Goal: Contribute content: Contribute content

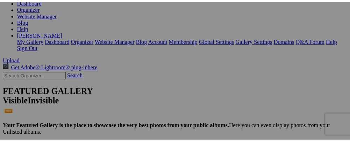
scroll to position [124, 0]
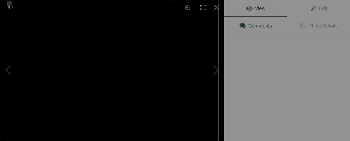
click at [263, 95] on div "View Edit Comments Photo Details" at bounding box center [287, 70] width 126 height 141
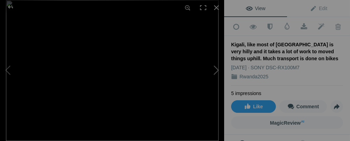
click at [218, 71] on button at bounding box center [198, 70] width 52 height 51
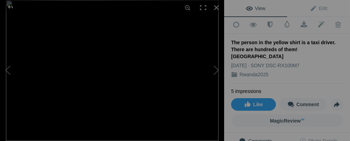
scroll to position [0, 0]
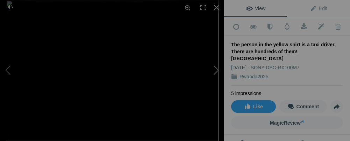
click at [216, 72] on button at bounding box center [198, 70] width 52 height 51
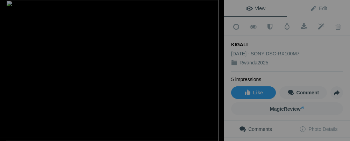
click at [216, 72] on button at bounding box center [198, 70] width 52 height 51
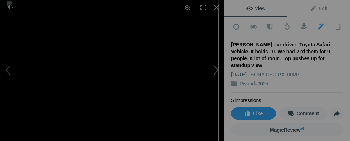
click at [213, 70] on button at bounding box center [198, 70] width 52 height 51
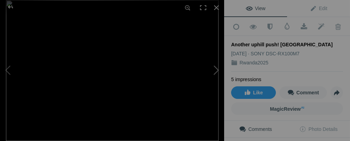
click at [215, 69] on button at bounding box center [198, 70] width 52 height 51
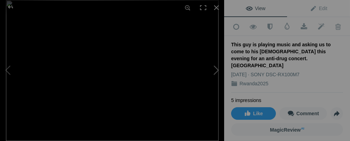
click at [216, 69] on button at bounding box center [198, 70] width 52 height 51
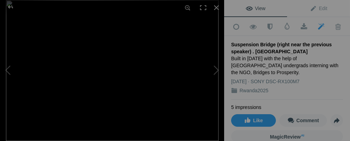
click at [285, 43] on div "Suspension Bridge (right near the previous speaker) . KIGALI" at bounding box center [287, 48] width 112 height 14
click at [284, 43] on div "Suspension Bridge (right near the previous speaker) . KIGALI" at bounding box center [287, 48] width 112 height 14
click at [310, 7] on span "Edit" at bounding box center [318, 9] width 17 height 6
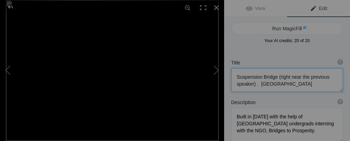
click at [288, 77] on textarea at bounding box center [287, 80] width 112 height 24
click at [278, 82] on textarea at bounding box center [287, 80] width 112 height 24
click at [316, 77] on textarea at bounding box center [287, 80] width 112 height 24
click at [271, 83] on textarea at bounding box center [287, 80] width 112 height 24
click at [244, 84] on textarea at bounding box center [287, 80] width 112 height 24
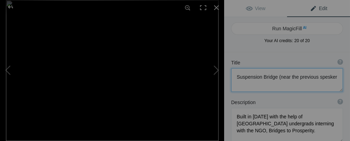
click at [255, 84] on textarea at bounding box center [287, 80] width 112 height 24
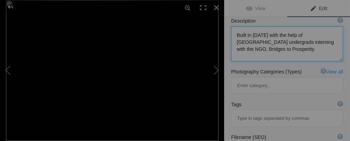
scroll to position [89, 0]
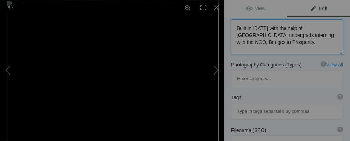
drag, startPoint x: 236, startPoint y: 118, endPoint x: 317, endPoint y: 78, distance: 90.3
click at [317, 79] on div "Title ? Photo title is one of the highest used Search Engine ranking criteria a…" at bounding box center [287, 125] width 126 height 322
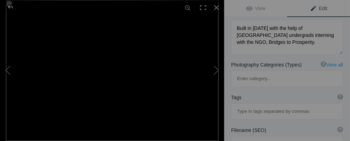
scroll to position [23, 0]
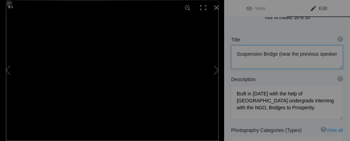
drag, startPoint x: 276, startPoint y: 54, endPoint x: 317, endPoint y: 58, distance: 40.4
click at [317, 58] on textarea at bounding box center [287, 57] width 112 height 24
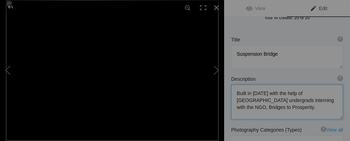
drag, startPoint x: 236, startPoint y: 92, endPoint x: 272, endPoint y: 112, distance: 41.6
click at [272, 112] on textarea at bounding box center [287, 102] width 112 height 35
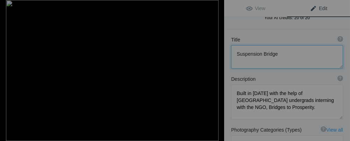
paste textarea "https://larryescott.slickpic.com/albums/Rwanda2025/photo/?fullsize&viewer"
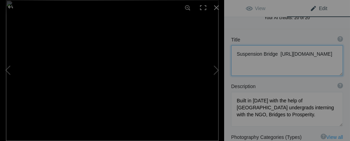
drag, startPoint x: 233, startPoint y: 60, endPoint x: 319, endPoint y: 73, distance: 86.3
click at [319, 73] on textarea at bounding box center [287, 60] width 112 height 31
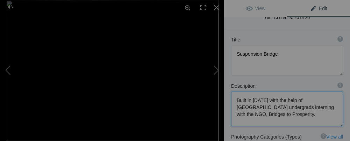
drag, startPoint x: 235, startPoint y: 99, endPoint x: 293, endPoint y: 126, distance: 64.2
click at [293, 126] on textarea at bounding box center [287, 109] width 112 height 35
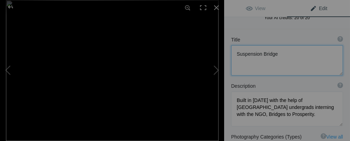
click at [278, 55] on textarea at bounding box center [287, 60] width 112 height 30
paste textarea "Built in 2014 with the help of Princeton undergrads interning with the NGO, Bri…"
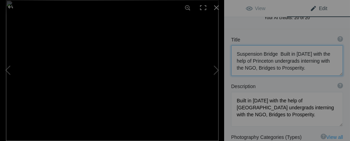
type textarea "Suspension Bridge Built in [DATE] with the help of Princeton undergrads interni…"
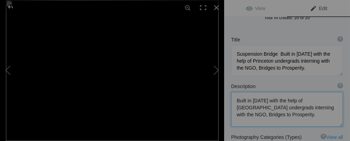
drag, startPoint x: 236, startPoint y: 97, endPoint x: 298, endPoint y: 122, distance: 67.0
click at [298, 122] on textarea at bounding box center [287, 109] width 112 height 35
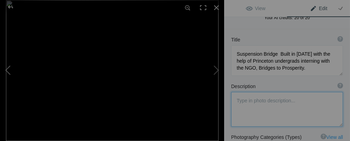
click at [12, 74] on button at bounding box center [26, 70] width 52 height 51
type textarea "This guy is playing music and asking us to come to his [DEMOGRAPHIC_DATA] this …"
type textarea "DSC09349.jpg"
click at [214, 69] on button at bounding box center [198, 70] width 52 height 51
type textarea "Suspension Bridge Built in [DATE] with the help of Princeton undergrads interni…"
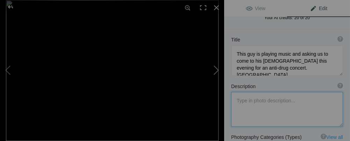
type textarea "Built in 2014 with the help of Princeton undergrads interning with the NGO, Bri…"
type textarea "DSC09352.jpg"
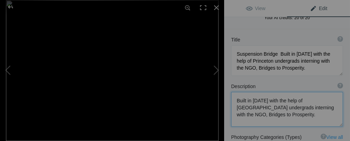
drag, startPoint x: 237, startPoint y: 100, endPoint x: 276, endPoint y: 119, distance: 44.2
click at [276, 119] on textarea at bounding box center [287, 109] width 112 height 35
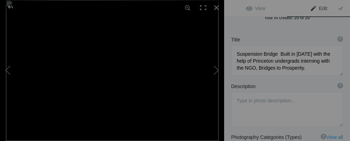
click at [285, 83] on div "Description ? By adding more context around images, results can become much mor…" at bounding box center [287, 86] width 112 height 7
click at [310, 8] on span "Edit" at bounding box center [318, 9] width 17 height 6
click at [8, 71] on button at bounding box center [26, 70] width 52 height 51
type textarea "This guy is playing music and asking us to come to his [DEMOGRAPHIC_DATA] this …"
type textarea "DSC09349.jpg"
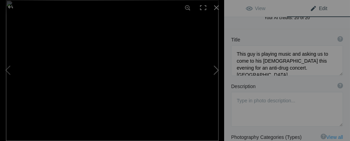
click at [218, 70] on button at bounding box center [198, 70] width 52 height 51
type textarea "Suspension Bridge Built in [DATE] with the help of Princeton undergrads interni…"
type textarea "Built in 2014 with the help of Princeton undergrads interning with the NGO, Bri…"
type textarea "DSC09352.jpg"
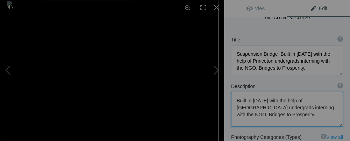
click at [266, 114] on textarea at bounding box center [287, 109] width 112 height 35
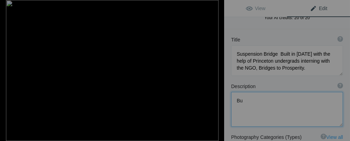
type textarea "B"
click at [9, 71] on button at bounding box center [26, 70] width 52 height 51
type textarea "This guy is playing music and asking us to come to his [DEMOGRAPHIC_DATA] this …"
type textarea "DSC09349.jpg"
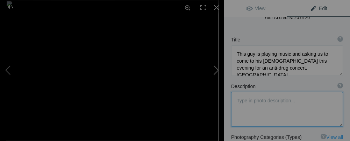
click at [216, 70] on button at bounding box center [198, 70] width 52 height 51
type textarea "Suspension Bridge Built in [DATE] with the help of Princeton undergrads interni…"
type textarea "Built in 2014 with the help of Princeton undergrads interning with the NGO, Bri…"
type textarea "DSC09352.jpg"
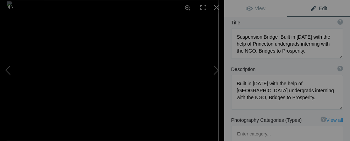
scroll to position [41, 0]
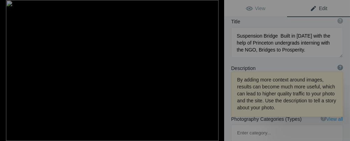
click at [337, 66] on div "?" at bounding box center [340, 68] width 6 height 6
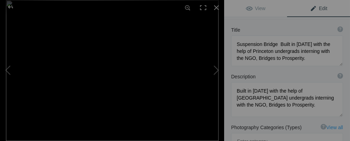
scroll to position [40, 0]
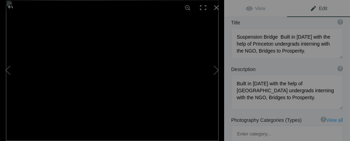
click at [339, 60] on div "Title ? Photo title is one of the highest used Search Engine ranking criteria a…" at bounding box center [287, 39] width 126 height 47
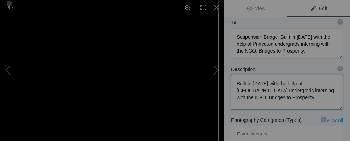
drag, startPoint x: 232, startPoint y: 81, endPoint x: 253, endPoint y: 98, distance: 26.3
click at [253, 98] on textarea at bounding box center [287, 92] width 112 height 35
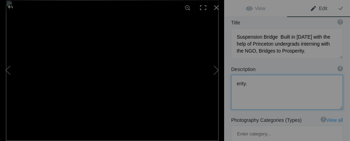
drag, startPoint x: 236, startPoint y: 83, endPoint x: 245, endPoint y: 85, distance: 9.2
click at [245, 85] on textarea at bounding box center [287, 92] width 112 height 35
type textarea "."
drag, startPoint x: 235, startPoint y: 87, endPoint x: 244, endPoint y: 88, distance: 8.8
click at [244, 88] on textarea at bounding box center [287, 92] width 112 height 35
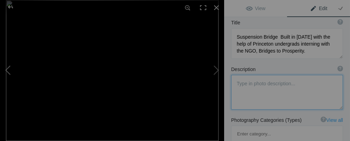
click at [7, 71] on button at bounding box center [26, 70] width 52 height 51
type textarea "This guy is playing music and asking us to come to his [DEMOGRAPHIC_DATA] this …"
type textarea "DSC09349.jpg"
click at [212, 67] on button at bounding box center [198, 70] width 52 height 51
type textarea "Suspension Bridge Built in [DATE] with the help of Princeton undergrads interni…"
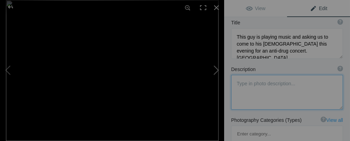
type textarea "Built in 2014 with the help of Princeton undergrads interning with the NGO, Bri…"
type textarea "DSC09352.jpg"
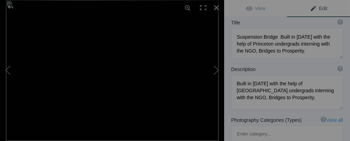
click at [310, 8] on span "Edit" at bounding box center [318, 9] width 17 height 6
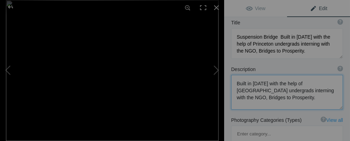
drag, startPoint x: 236, startPoint y: 80, endPoint x: 308, endPoint y: 103, distance: 76.1
click at [308, 103] on textarea at bounding box center [287, 92] width 112 height 35
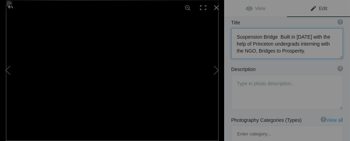
click at [233, 44] on textarea at bounding box center [287, 43] width 112 height 31
click at [214, 73] on button at bounding box center [198, 70] width 52 height 51
type textarea "Gorilla Peace Statue made of grasses, sticks etc. Kiyovu, KIGALI"
type textarea "Year around September 5, some couples come here to name their new born children."
type textarea "DSC09432.jpg"
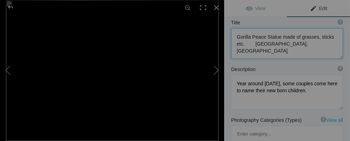
click at [283, 36] on textarea at bounding box center [287, 43] width 112 height 31
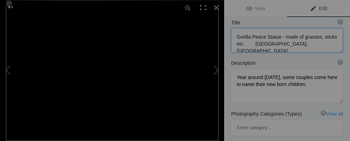
drag, startPoint x: 286, startPoint y: 42, endPoint x: 284, endPoint y: 46, distance: 4.8
click at [284, 46] on textarea at bounding box center [287, 40] width 112 height 24
click at [244, 43] on textarea at bounding box center [287, 40] width 112 height 24
type textarea "Gorilla Peace Statue - made of grasses, sticks Kiyovu, KIGALI"
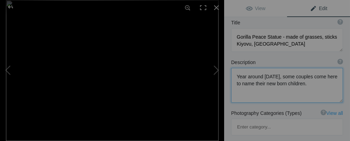
click at [291, 77] on textarea at bounding box center [287, 85] width 112 height 35
click at [260, 77] on textarea at bounding box center [287, 85] width 112 height 35
click at [278, 76] on textarea at bounding box center [287, 85] width 112 height 35
drag, startPoint x: 236, startPoint y: 74, endPoint x: 300, endPoint y: 86, distance: 65.4
click at [300, 86] on textarea at bounding box center [287, 85] width 112 height 35
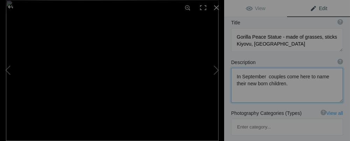
type textarea "In September couples come here to name their new born children."
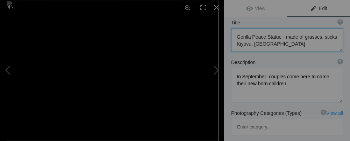
click at [249, 44] on textarea at bounding box center [287, 40] width 112 height 24
click at [248, 44] on textarea at bounding box center [287, 40] width 112 height 24
paste textarea "In September couples come here to name their new born children."
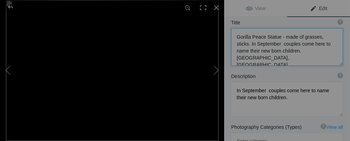
scroll to position [0, 0]
click at [299, 51] on textarea at bounding box center [287, 47] width 112 height 38
type textarea "Gorilla Peace Statue - made of grasses, sticks. In September couples come here …"
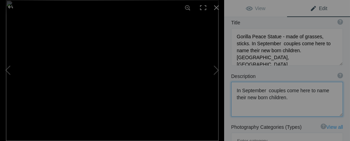
drag, startPoint x: 236, startPoint y: 89, endPoint x: 293, endPoint y: 112, distance: 62.3
click at [293, 112] on textarea at bounding box center [287, 99] width 112 height 35
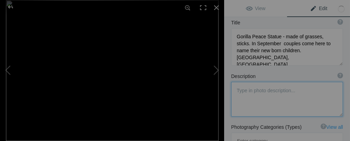
click at [280, 99] on textarea at bounding box center [287, 99] width 112 height 35
click at [7, 71] on button at bounding box center [26, 70] width 52 height 51
type textarea "Suspension Bridge Built in [DATE] with the help of Princeton undergrads interni…"
type textarea "Built in 2014 with the help of Princeton undergrads interning with the NGO, Bri…"
type textarea "DSC09352.jpg"
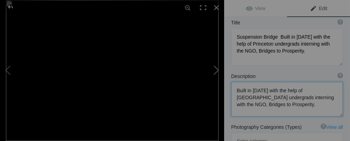
scroll to position [0, 0]
drag, startPoint x: 237, startPoint y: 89, endPoint x: 278, endPoint y: 109, distance: 45.5
click at [277, 111] on textarea at bounding box center [287, 99] width 112 height 35
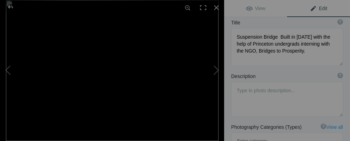
click at [310, 9] on span "Edit" at bounding box center [318, 9] width 17 height 6
click at [8, 70] on button at bounding box center [26, 70] width 52 height 51
type textarea "This guy is playing music and asking us to come to his [DEMOGRAPHIC_DATA] this …"
type textarea "DSC09349.jpg"
click at [213, 68] on button at bounding box center [198, 70] width 52 height 51
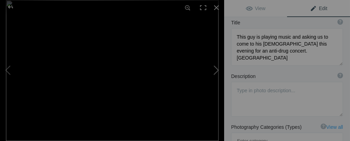
type textarea "Suspension Bridge Built in [DATE] with the help of Princeton undergrads interni…"
type textarea "Built in 2014 with the help of Princeton undergrads interning with the NGO, Bri…"
type textarea "DSC09352.jpg"
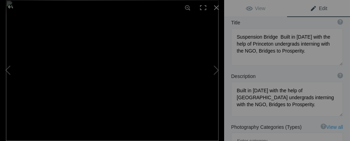
click at [312, 8] on span "Edit" at bounding box center [318, 9] width 17 height 6
click at [310, 7] on span "Edit" at bounding box center [318, 9] width 17 height 6
drag, startPoint x: 236, startPoint y: 90, endPoint x: 341, endPoint y: 111, distance: 107.6
click at [341, 111] on div "Description ? By adding more context around images, results can become much mor…" at bounding box center [287, 95] width 126 height 51
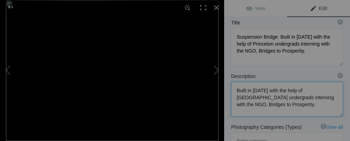
drag, startPoint x: 235, startPoint y: 88, endPoint x: 281, endPoint y: 112, distance: 51.9
click at [281, 112] on textarea at bounding box center [287, 99] width 112 height 35
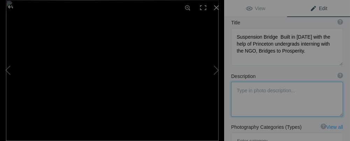
click at [336, 65] on textarea at bounding box center [287, 47] width 112 height 38
click at [336, 64] on textarea at bounding box center [287, 47] width 112 height 38
click at [334, 114] on textarea at bounding box center [287, 99] width 112 height 35
click at [336, 116] on textarea at bounding box center [287, 99] width 112 height 35
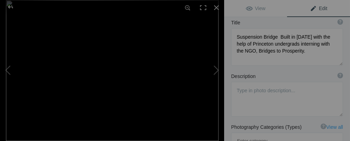
click at [310, 7] on span "Edit" at bounding box center [318, 9] width 17 height 6
click at [211, 73] on button at bounding box center [198, 70] width 52 height 51
type textarea "Gorilla Peace Statue - made of grasses, sticks. In September couples come here …"
type textarea "Year around September 5, some couples come here to name their new born children."
type textarea "DSC09432.jpg"
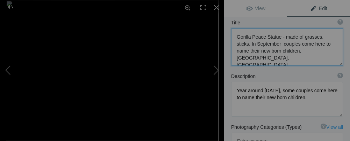
click at [279, 43] on textarea at bounding box center [287, 47] width 112 height 38
click at [9, 72] on button at bounding box center [26, 70] width 52 height 51
type textarea "Suspension Bridge Built in [DATE] with the help of Princeton undergrads interni…"
type textarea "Built in 2014 with the help of Princeton undergrads interning with the NGO, Bri…"
type textarea "DSC09352.jpg"
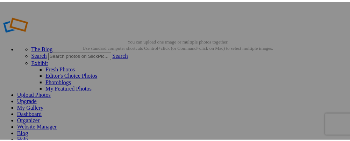
scroll to position [27, 0]
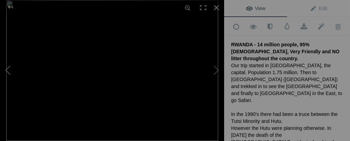
click at [9, 73] on button at bounding box center [26, 70] width 52 height 51
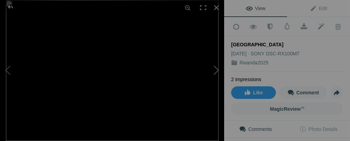
click at [212, 70] on button at bounding box center [198, 70] width 52 height 51
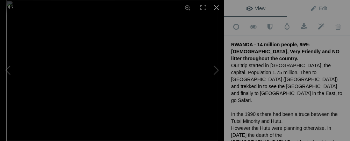
click at [217, 6] on div at bounding box center [216, 7] width 15 height 15
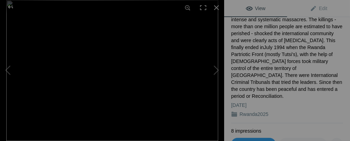
scroll to position [0, 0]
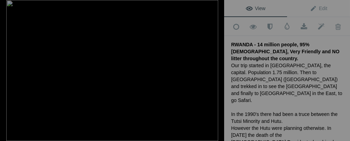
click at [216, 7] on div at bounding box center [216, 7] width 15 height 15
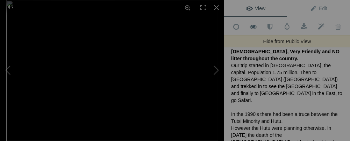
click at [252, 27] on span at bounding box center [253, 26] width 17 height 7
click at [252, 26] on span at bounding box center [253, 26] width 17 height 7
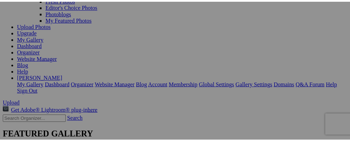
scroll to position [52, 0]
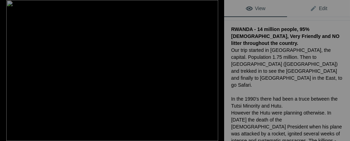
scroll to position [0, 0]
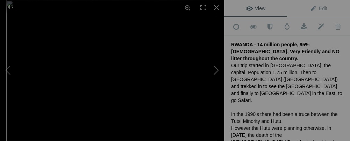
click at [214, 71] on button at bounding box center [198, 70] width 52 height 51
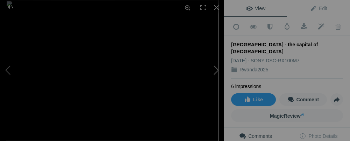
click at [214, 71] on button at bounding box center [198, 70] width 52 height 51
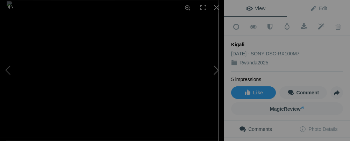
click at [214, 71] on button at bounding box center [198, 70] width 52 height 51
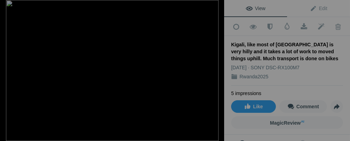
click at [214, 71] on button at bounding box center [198, 70] width 52 height 51
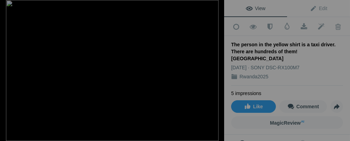
click at [214, 71] on button at bounding box center [198, 70] width 52 height 51
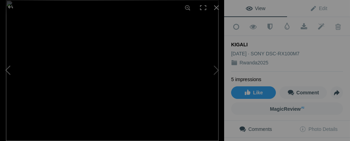
click at [7, 73] on button at bounding box center [26, 70] width 52 height 51
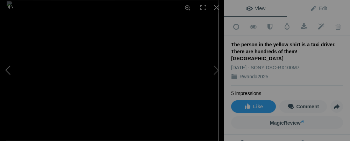
click at [7, 72] on button at bounding box center [26, 70] width 52 height 51
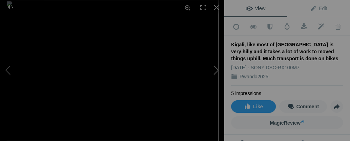
click at [217, 70] on button at bounding box center [198, 70] width 52 height 51
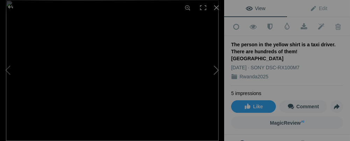
click at [217, 70] on button at bounding box center [198, 70] width 52 height 51
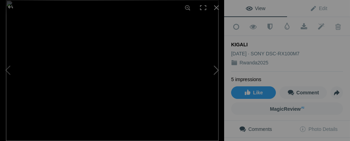
click at [217, 70] on button at bounding box center [198, 70] width 52 height 51
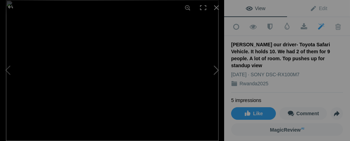
click at [217, 70] on button at bounding box center [198, 70] width 52 height 51
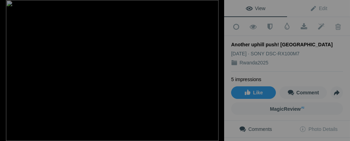
click at [217, 70] on button at bounding box center [198, 70] width 52 height 51
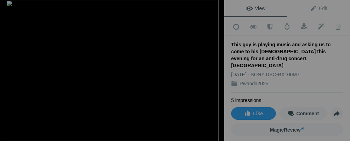
click at [217, 70] on button at bounding box center [198, 70] width 52 height 51
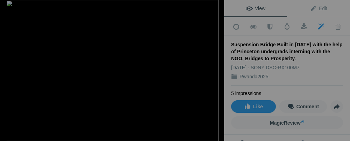
click at [217, 70] on button at bounding box center [198, 70] width 52 height 51
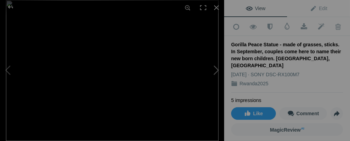
click at [215, 68] on button at bounding box center [198, 70] width 52 height 51
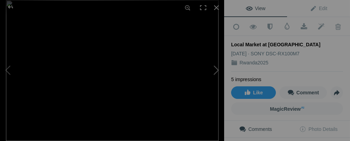
click at [215, 70] on button at bounding box center [198, 70] width 52 height 51
click at [215, 71] on button at bounding box center [198, 70] width 52 height 51
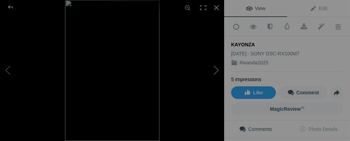
click at [215, 71] on button at bounding box center [198, 70] width 52 height 51
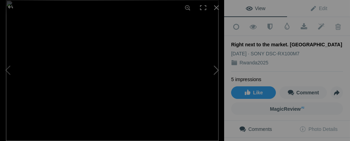
click at [215, 71] on button at bounding box center [198, 70] width 52 height 51
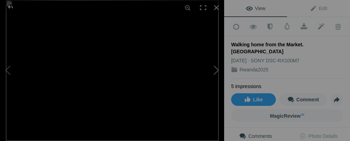
click at [215, 71] on button at bounding box center [198, 70] width 52 height 51
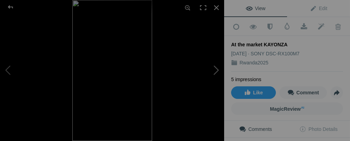
click at [215, 71] on button at bounding box center [198, 70] width 52 height 51
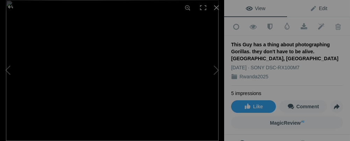
click at [311, 8] on span "Edit" at bounding box center [318, 9] width 17 height 6
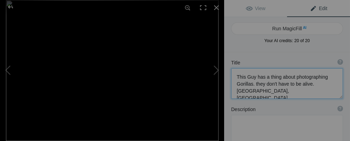
click at [255, 83] on textarea at bounding box center [287, 83] width 112 height 31
click at [7, 68] on button at bounding box center [26, 70] width 52 height 51
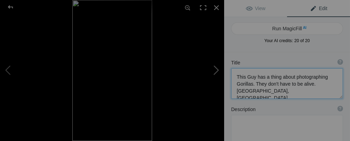
type textarea "At the market KAYONZA"
type textarea "DSC09651.jpg"
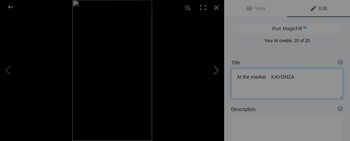
click at [216, 71] on button at bounding box center [198, 70] width 52 height 51
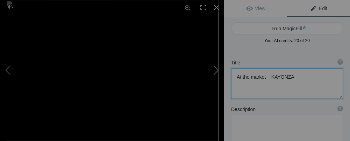
type textarea "This Guy has a thing about photographing Gorillas. They don't have to be alive.…"
type textarea "DSC09365.jpg"
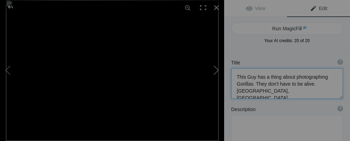
click at [216, 71] on button at bounding box center [198, 70] width 52 height 51
type textarea "Who is watching who? [GEOGRAPHIC_DATA]"
type textarea "DSC09483.jpg"
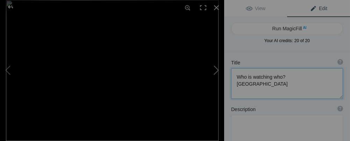
click at [216, 71] on button at bounding box center [198, 70] width 52 height 51
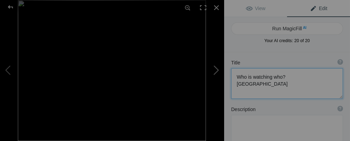
type textarea "Golden Monkey - Rare and endangered. They live in 2 groups of 30-100. [GEOGRAPH…"
type textarea "DSC00155.jpeg"
click at [216, 71] on button at bounding box center [198, 70] width 52 height 51
type textarea "VOLCANOES NAT. PK."
type textarea "DSC00153.jpeg"
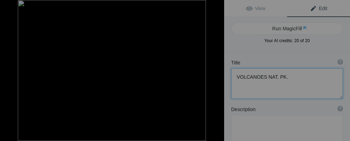
click at [216, 71] on button at bounding box center [198, 70] width 52 height 51
type textarea "[GEOGRAPHIC_DATA]"
type textarea "DSC00149_(1).jpeg"
click at [216, 71] on button at bounding box center [198, 70] width 52 height 51
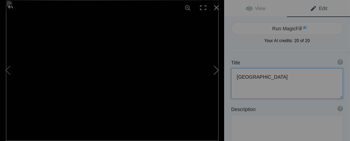
type textarea "Home-Hosted Dinner ( a tradition with Overseas Adventure Travel ). A wonderful …"
type textarea "DSC09487.jpg"
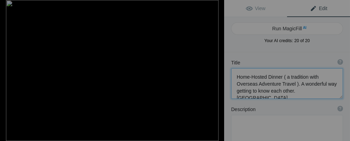
click at [216, 72] on button at bounding box center [198, 70] width 52 height 51
type textarea "Part of the trail thru Volcanoes Nat. Pk. The main trail in, was not that good.…"
type textarea "DSC09489.jpg"
click at [216, 72] on button at bounding box center [198, 70] width 52 height 51
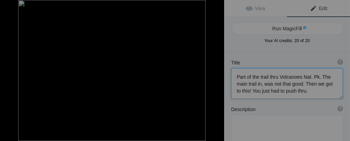
type textarea "Face of a 600 Pound Silver Back Gorilla"
type textarea "DSC00169_(1).jpeg"
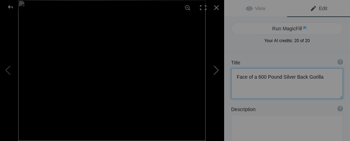
click at [216, 72] on button at bounding box center [198, 70] width 52 height 51
type textarea "Looks sad"
type textarea "DSC00179.jpeg"
click at [216, 72] on button at bounding box center [198, 70] width 52 height 51
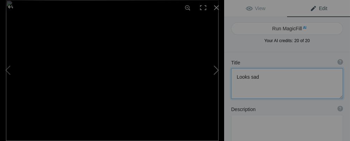
type textarea "The younger gorilla looks like he is being lectured to."
type textarea "DSC09493.jpg"
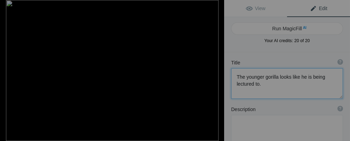
click at [216, 72] on button at bounding box center [198, 70] width 52 height 51
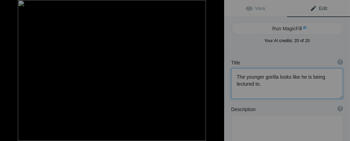
type textarea "Silver Back - 600 pounds"
type textarea "DSC00176.jpg"
click at [216, 72] on button at bounding box center [198, 70] width 52 height 51
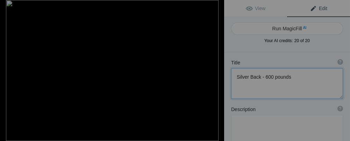
type textarea "Silver Back"
type textarea "DSC09512.jpg"
click at [216, 72] on button at bounding box center [198, 70] width 52 height 51
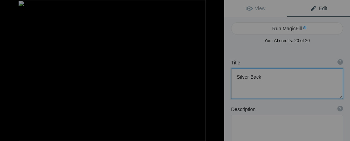
type textarea "Plenty to eat"
type textarea "DSC00175.jpeg"
click at [216, 71] on button at bounding box center [198, 70] width 52 height 51
type textarea "A Closeup"
type textarea "DSC00177.jpg"
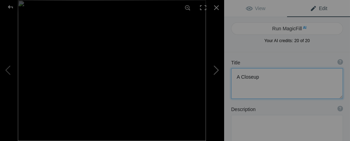
click at [216, 71] on button at bounding box center [198, 70] width 52 height 51
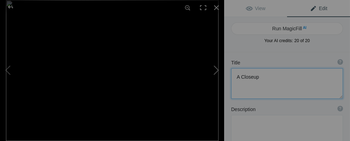
type textarea "[GEOGRAPHIC_DATA]"
type textarea "DSC09498.jpg"
click at [216, 71] on button at bounding box center [198, 70] width 52 height 51
type textarea "The only child in the family at that time. Children stay with their mother unti…"
type textarea "DSC09494.jpg"
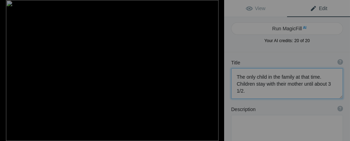
click at [216, 71] on button at bounding box center [198, 70] width 52 height 51
type textarea "So close. I don't think it is a good idea to be that close, especially to a mot…"
type textarea "DSC09503.jpg"
click at [217, 69] on button at bounding box center [198, 70] width 52 height 51
type textarea "How lovely!"
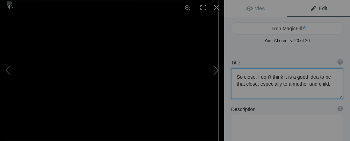
type textarea "DSC09506edit.jpg"
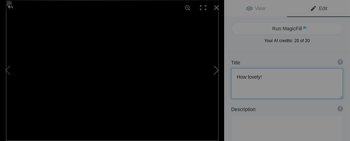
click at [217, 69] on button at bounding box center [198, 70] width 52 height 51
type textarea "I was about 6 feet away from the mother and child."
type textarea "The [DEMOGRAPHIC_DATA] that is closest went over to the mother and took the chi…"
type textarea "DSC09507.jpg"
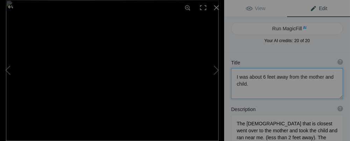
type textarea "I was about 6 feet away from the mother and child."
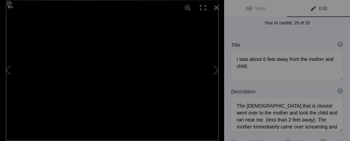
scroll to position [22, 0]
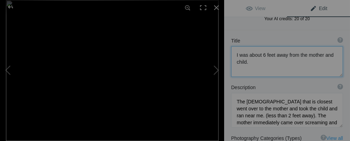
drag, startPoint x: 233, startPoint y: 52, endPoint x: 250, endPoint y: 66, distance: 22.5
click at [250, 66] on textarea at bounding box center [287, 61] width 112 height 31
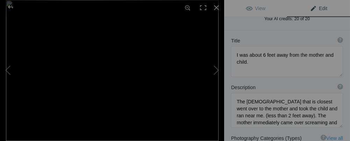
click at [310, 8] on span "Edit" at bounding box center [318, 9] width 17 height 6
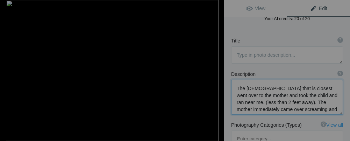
click at [237, 86] on textarea at bounding box center [287, 97] width 112 height 35
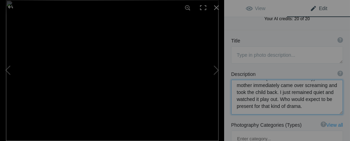
scroll to position [0, 0]
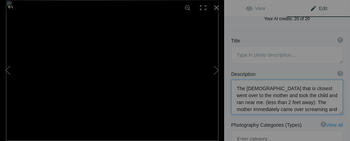
drag, startPoint x: 236, startPoint y: 87, endPoint x: 285, endPoint y: 59, distance: 56.5
click at [309, 72] on div "Description ? By adding more context around images, results can become much mor…" at bounding box center [287, 74] width 112 height 7
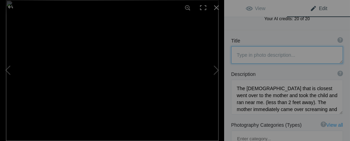
click at [238, 54] on textarea at bounding box center [287, 54] width 112 height 17
click at [237, 54] on textarea at bounding box center [287, 54] width 112 height 17
click at [294, 56] on textarea at bounding box center [287, 54] width 112 height 17
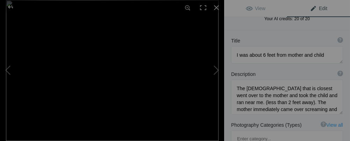
click at [279, 29] on div "Run MagicFill AI Your AI credits: 20 of 20 You have used all your AI credits Up…" at bounding box center [287, 12] width 126 height 35
click at [10, 71] on button at bounding box center [26, 70] width 52 height 51
type textarea "How lovely!"
type textarea "DSC09506edit.jpg"
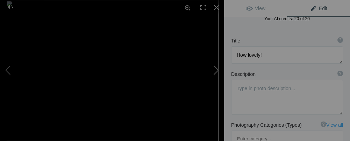
click at [216, 73] on button at bounding box center [198, 70] width 52 height 51
type textarea "I was about 6 feet from mother and child"
type textarea "The [DEMOGRAPHIC_DATA] that is closest went over to the mother and took the chi…"
type textarea "DSC09507.jpg"
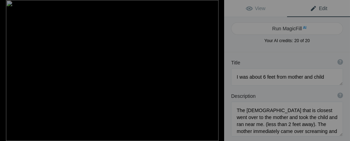
click at [216, 70] on button at bounding box center [198, 70] width 52 height 51
type textarea "Playtime Again"
type textarea "DSC09508.jpg"
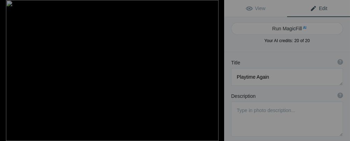
click at [216, 70] on button at bounding box center [198, 70] width 52 height 51
type textarea "Silver Back"
type textarea "DSC09511.jpg"
click at [216, 70] on button at bounding box center [198, 70] width 52 height 51
type textarea "Room on the hill to be by yourself"
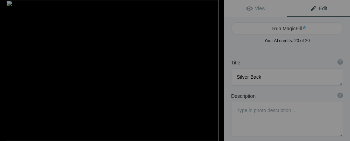
type textarea "DSC09509.jpg"
click at [216, 70] on button at bounding box center [198, 70] width 52 height 51
type textarea "Volcanoes Nat. Pk."
type textarea "DSC09510.jpg"
click at [216, 70] on button at bounding box center [198, 70] width 52 height 51
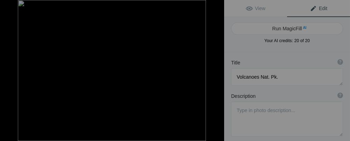
type textarea "While at [GEOGRAPHIC_DATA], we visited the [GEOGRAPHIC_DATA] located near rural…"
type textarea "Each of us brought school supplies from home. We helped the kids with their les…"
type textarea "DSC00182.jpeg"
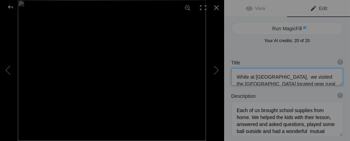
click at [309, 84] on textarea at bounding box center [287, 76] width 112 height 17
drag, startPoint x: 319, startPoint y: 84, endPoint x: 318, endPoint y: 94, distance: 10.1
click at [216, 72] on button at bounding box center [198, 70] width 52 height 51
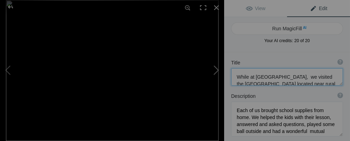
type textarea "Scene of some flat land"
type textarea "DSC09665.jpg"
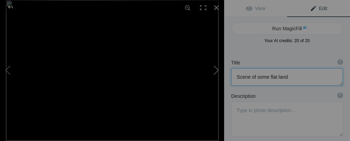
click at [216, 72] on button at bounding box center [198, 70] width 52 height 51
type textarea "Buildings in the Women's Opportunity Center. [GEOGRAPHIC_DATA]"
type textarea "The center is home to about 300 [DEMOGRAPHIC_DATA] women who are [MEDICAL_DATA]…"
type textarea "DSC09433.jpg"
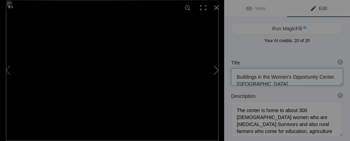
click at [216, 72] on button at bounding box center [198, 70] width 52 height 51
type textarea "Notice the beautiful intricate weaving all done with local trees, grasses and b…"
type textarea "DSC09387.jpg"
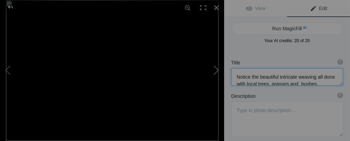
click at [216, 72] on button at bounding box center [198, 70] width 52 height 51
type textarea "Rice paddies AKARGERA"
type textarea "DSC09655.jpg"
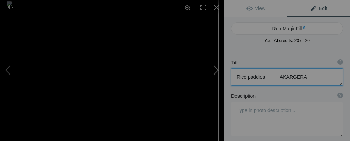
click at [216, 72] on button at bounding box center [198, 70] width 52 height 51
type textarea "There is a Police Training Center and station. at [GEOGRAPHIC_DATA]. Pk."
type textarea "The center, trains officers to keep order prevent poaching, and other handle th…"
type textarea "DSC09624.jpg"
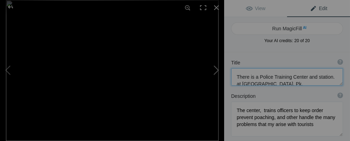
type textarea "Further training. Dogs play an important role in keeping order."
type textarea "DSC09625.jpg"
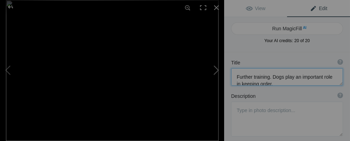
click at [216, 72] on button at bounding box center [198, 70] width 52 height 51
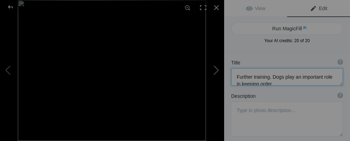
type textarea "These Lions are no more that 50 feet from the main entrance our stay at [GEOGRA…"
type textarea "DSC00225.jpeg"
click at [216, 72] on button at bounding box center [198, 70] width 52 height 51
type textarea "I wonder what he is dreaming about?"
type textarea "DSC00227.jpeg"
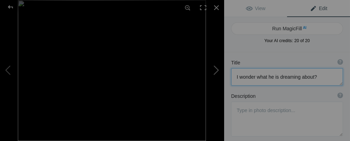
click at [216, 72] on button at bounding box center [198, 70] width 52 height 51
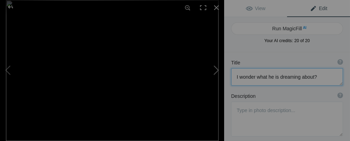
type textarea "Our welcome group"
type textarea "DSC09363.jpg"
click at [216, 71] on button at bounding box center [198, 70] width 52 height 51
type textarea "Our welcome group the second day as we returned from Safari."
type textarea "DSC09485.jpg"
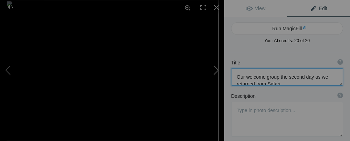
click at [216, 71] on button at bounding box center [198, 70] width 52 height 51
type textarea "My room....large and very nice"
type textarea "DSC09364.jpg"
click at [216, 71] on button at bounding box center [198, 70] width 52 height 51
type textarea "Cape Buffalo - one of the most dangerous African animals. This was the start of…"
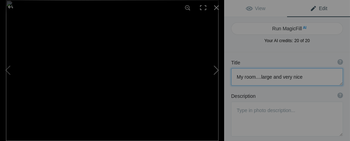
type textarea "DSC09519.jpg"
click at [217, 71] on button at bounding box center [198, 70] width 52 height 51
type textarea "A rare find ..a Leopard. One of the big five.[GEOGRAPHIC_DATA], [GEOGRAPHIC_DAT…"
type textarea "DSC09522.jpg"
click at [10, 72] on button at bounding box center [26, 70] width 52 height 51
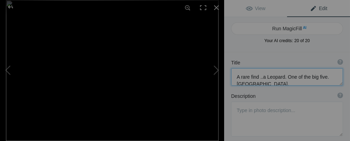
type textarea "Cape Buffalo - one of the most dangerous African animals. This was the start of…"
type textarea "DSC09519.jpg"
drag, startPoint x: 323, startPoint y: 85, endPoint x: 322, endPoint y: 95, distance: 9.8
